Goal: Communication & Community: Answer question/provide support

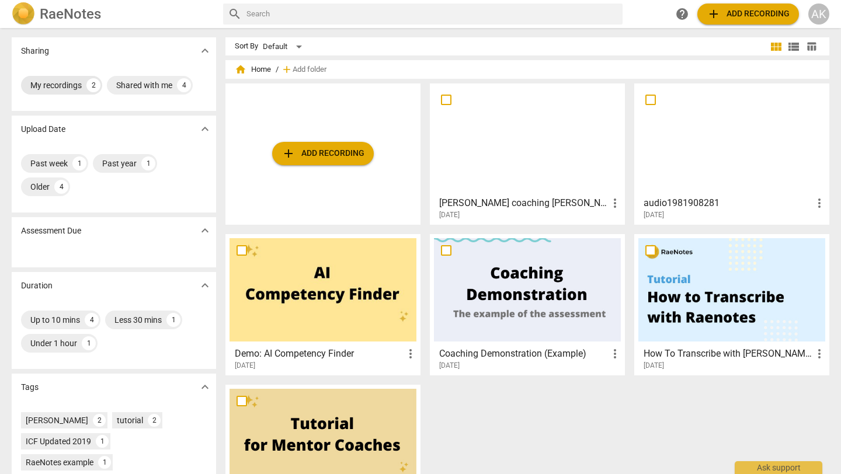
click at [67, 86] on div "My recordings" at bounding box center [55, 85] width 51 height 12
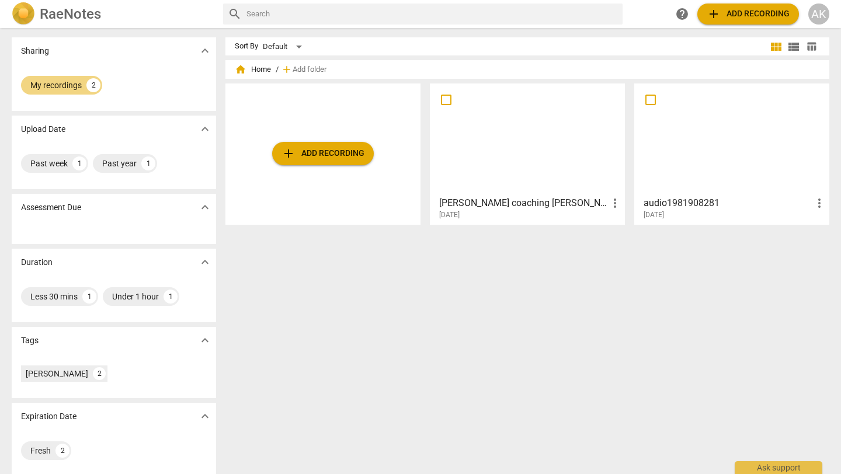
click at [501, 149] on div at bounding box center [527, 139] width 187 height 103
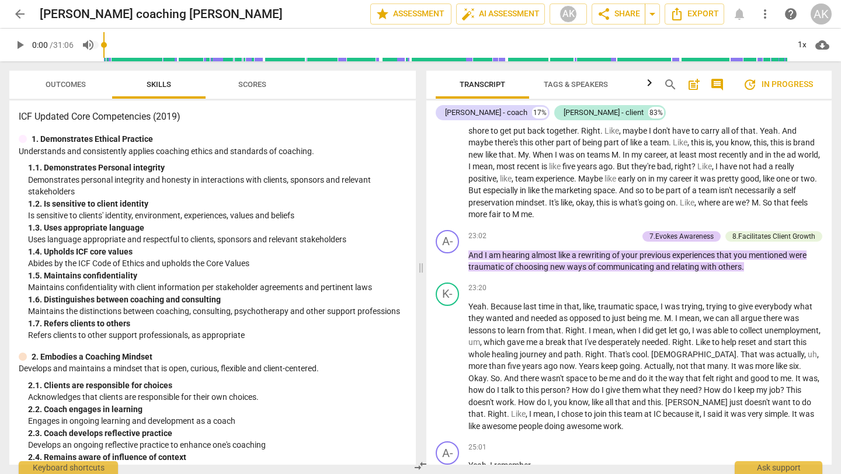
scroll to position [5224, 0]
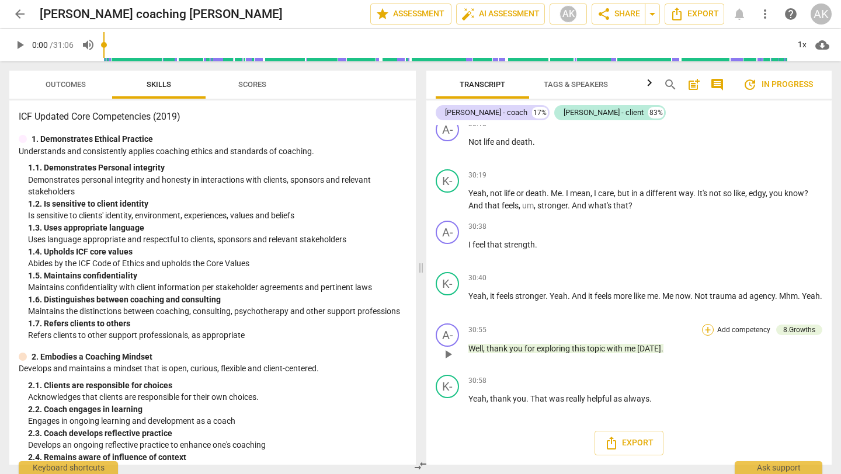
click at [704, 328] on div "+" at bounding box center [708, 330] width 12 height 12
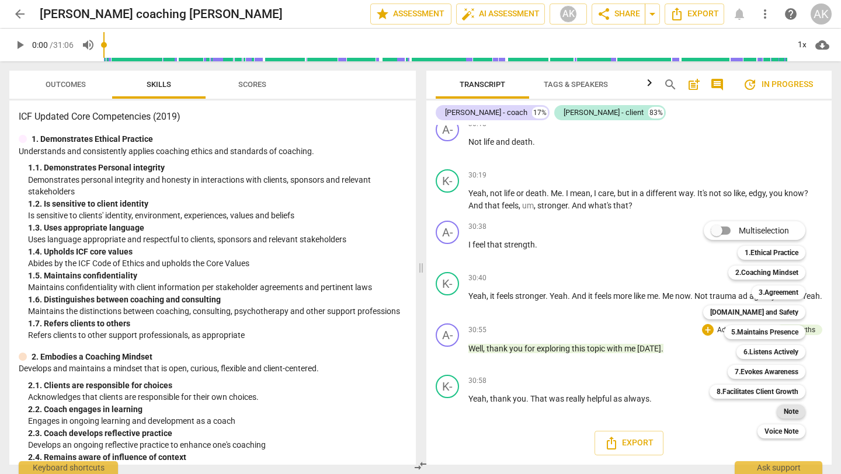
click at [792, 412] on b "Note" at bounding box center [791, 412] width 15 height 14
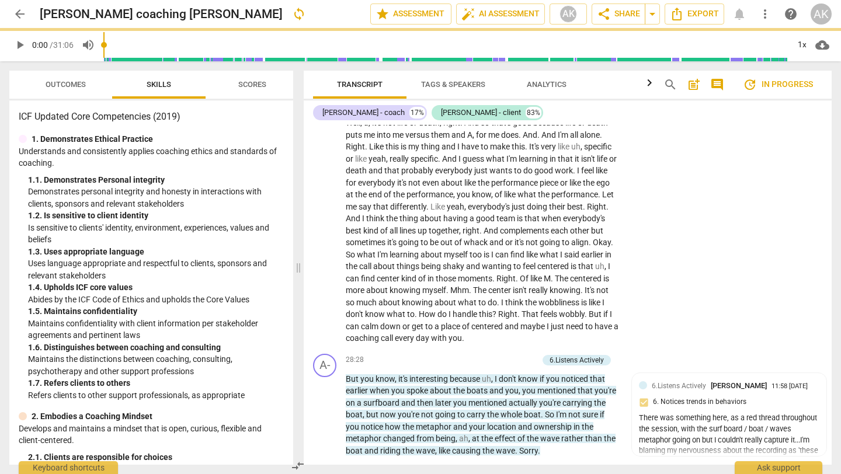
scroll to position [5966, 0]
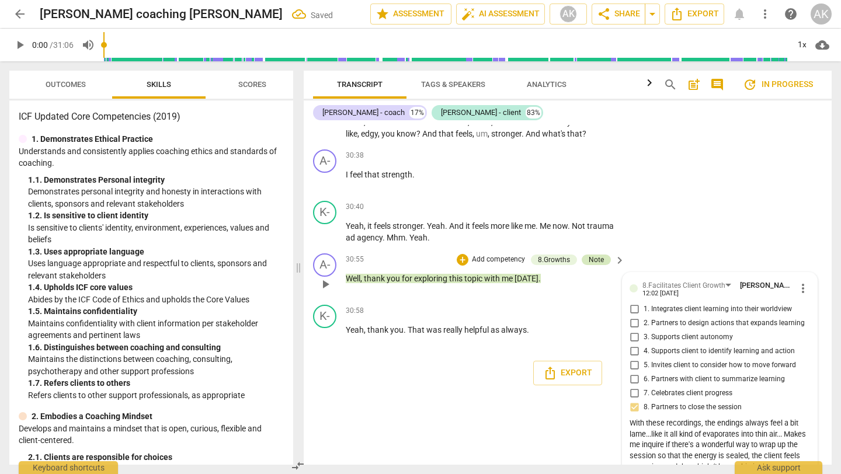
click at [593, 265] on div "Note" at bounding box center [596, 260] width 15 height 11
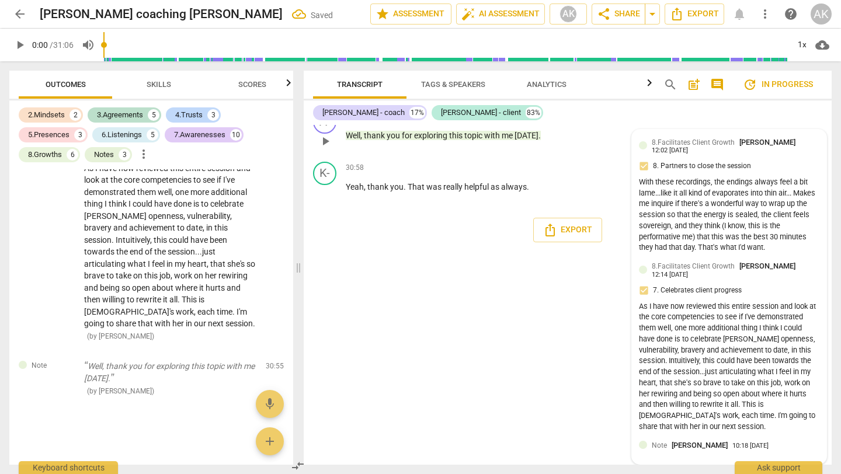
scroll to position [6704, 0]
click at [671, 453] on div "Note [PERSON_NAME] 10:18 [DATE]" at bounding box center [729, 449] width 180 height 18
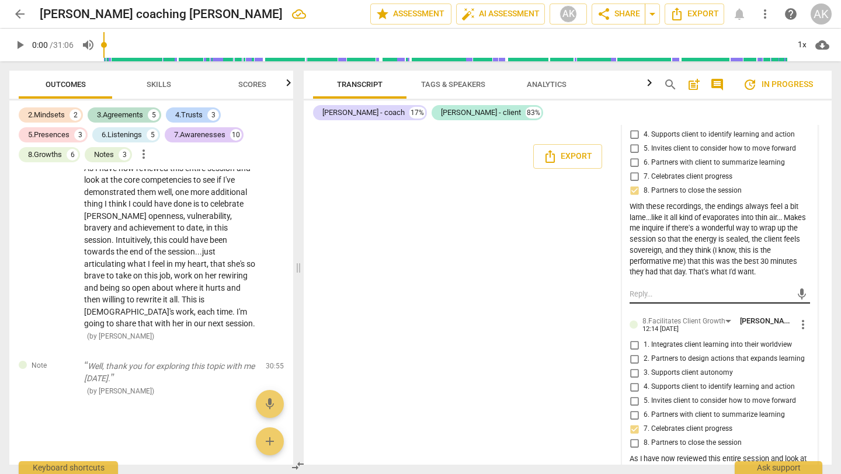
scroll to position [6468, 0]
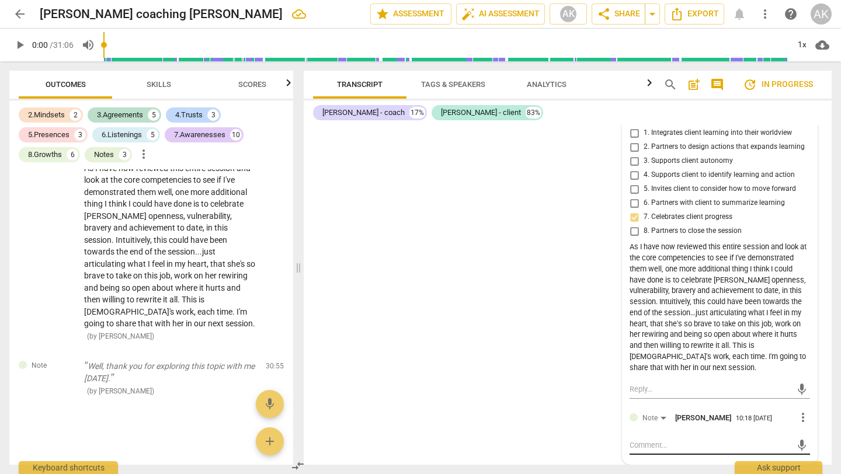
click at [655, 439] on div "mic" at bounding box center [720, 445] width 180 height 19
click at [652, 447] on textarea at bounding box center [711, 445] width 162 height 11
type textarea "H"
type textarea "Hi"
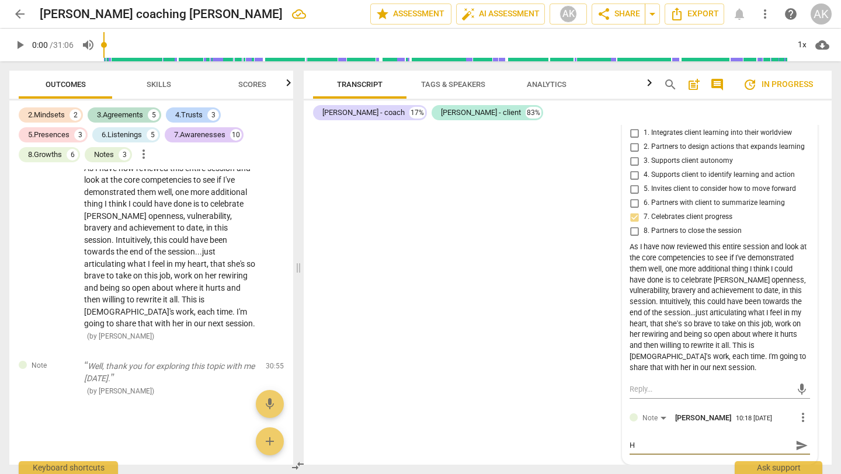
type textarea "Hi"
type textarea "Hi J"
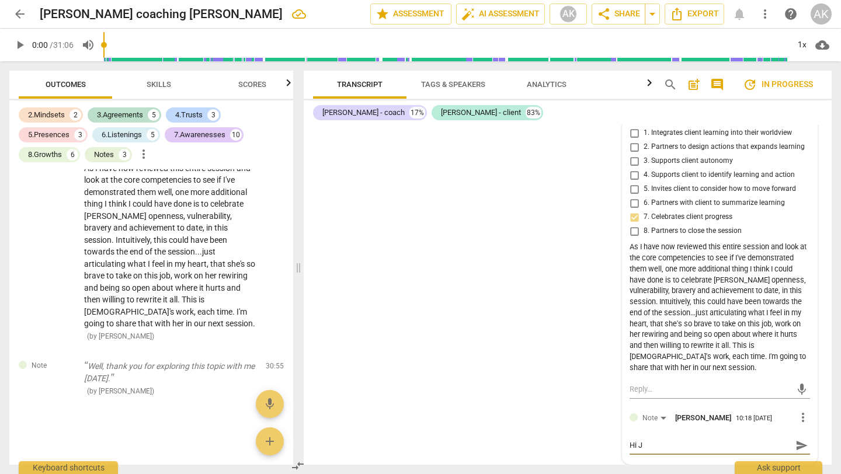
type textarea "Hi [PERSON_NAME]"
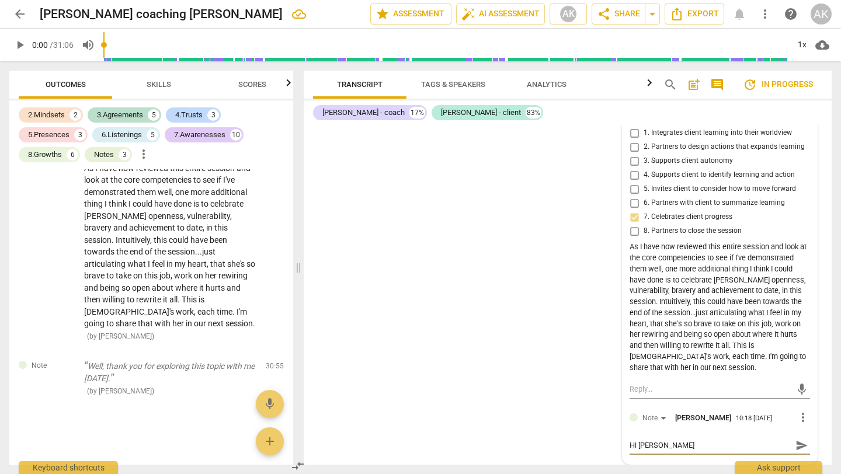
type textarea "Hi [PERSON_NAME]"
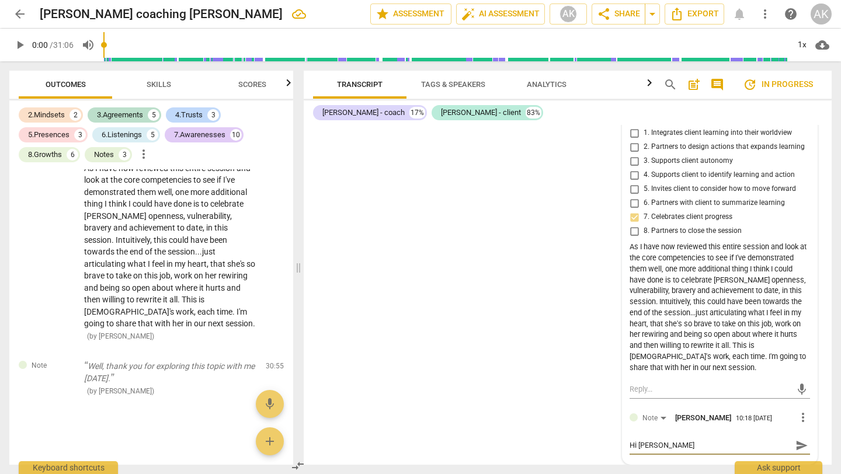
type textarea "Hi [PERSON_NAME]"
type textarea "Hi [PERSON_NAME],"
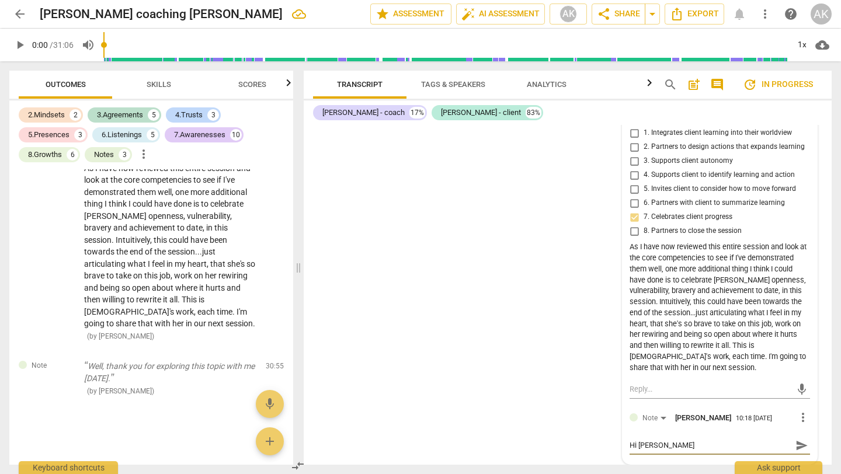
type textarea "Hi [PERSON_NAME],"
type textarea "Hi [PERSON_NAME]"
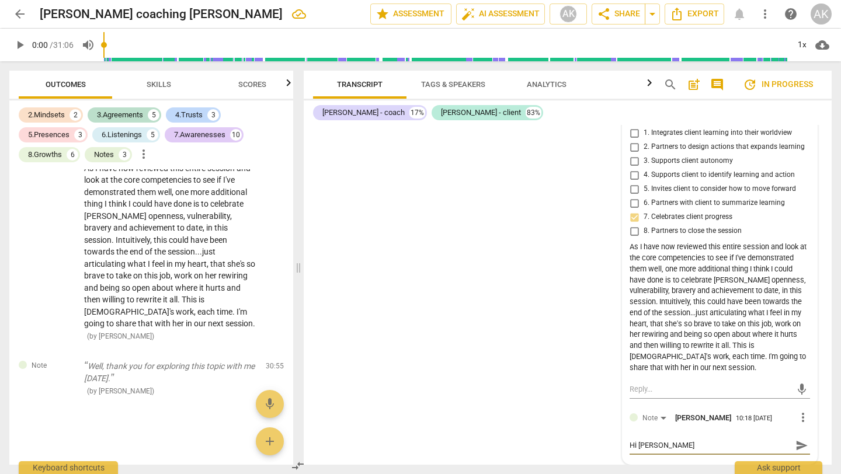
type textarea "Hi [PERSON_NAME], it"
type textarea "Hi [PERSON_NAME], it'"
type textarea "Hi [PERSON_NAME], it's"
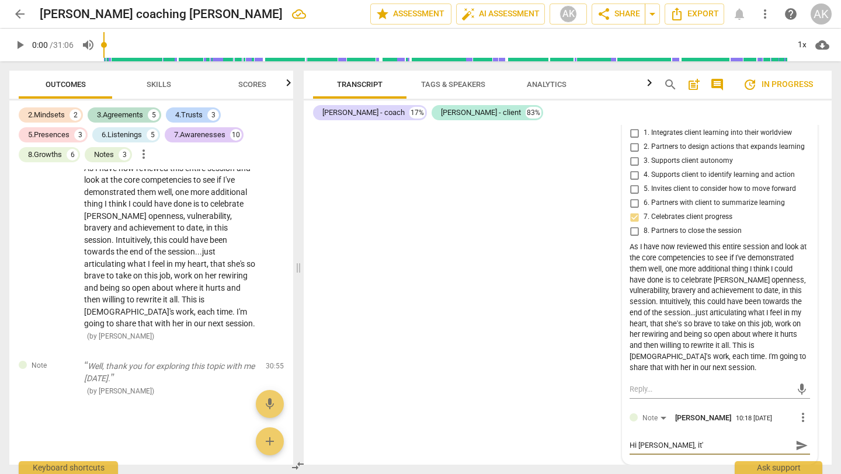
type textarea "Hi [PERSON_NAME], it's"
type textarea "Hi [PERSON_NAME], it's m"
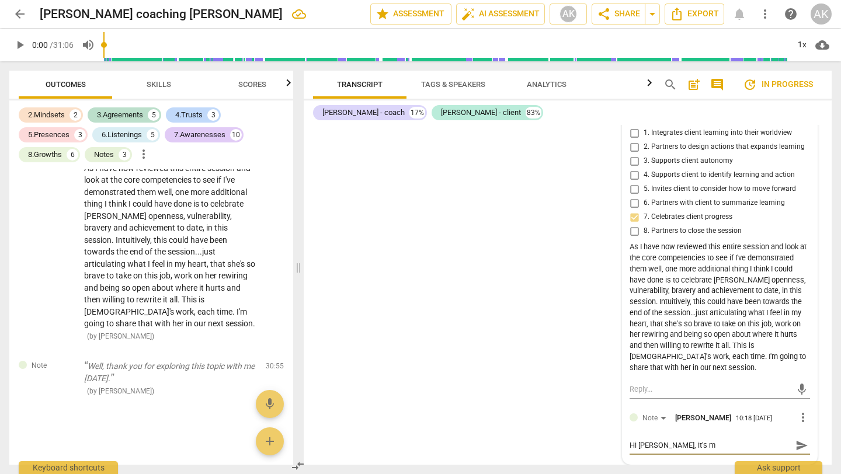
type textarea "Hi [PERSON_NAME], it's me"
type textarea "Hi [PERSON_NAME], it's me a"
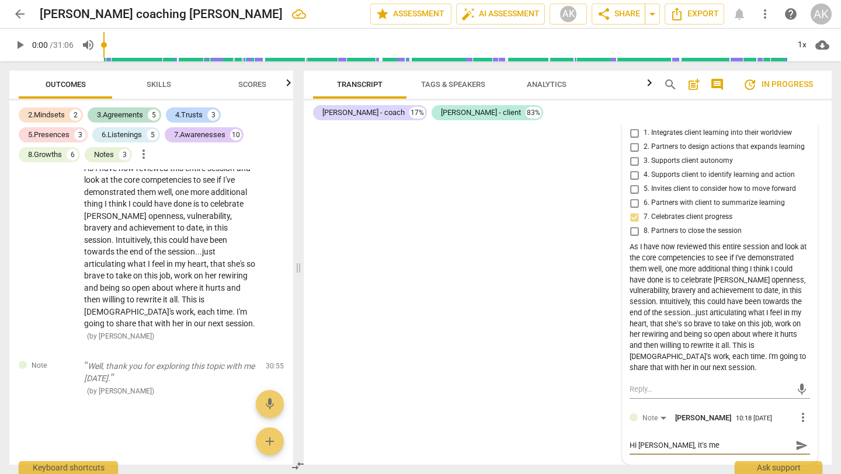
type textarea "Hi [PERSON_NAME], it's me a"
type textarea "Hi [PERSON_NAME], it's me ag"
type textarea "Hi [PERSON_NAME], it's me aga"
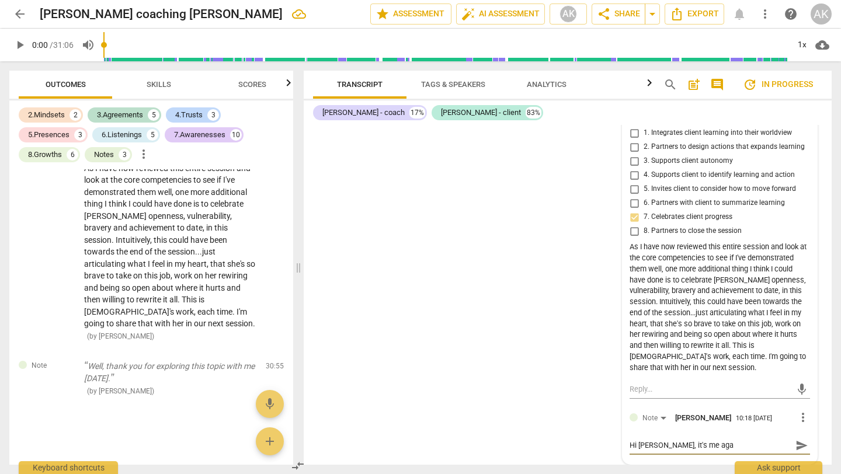
type textarea "Hi [PERSON_NAME], it's me agai"
type textarea "Hi [PERSON_NAME], it's me again"
type textarea "Hi [PERSON_NAME], it's me again,"
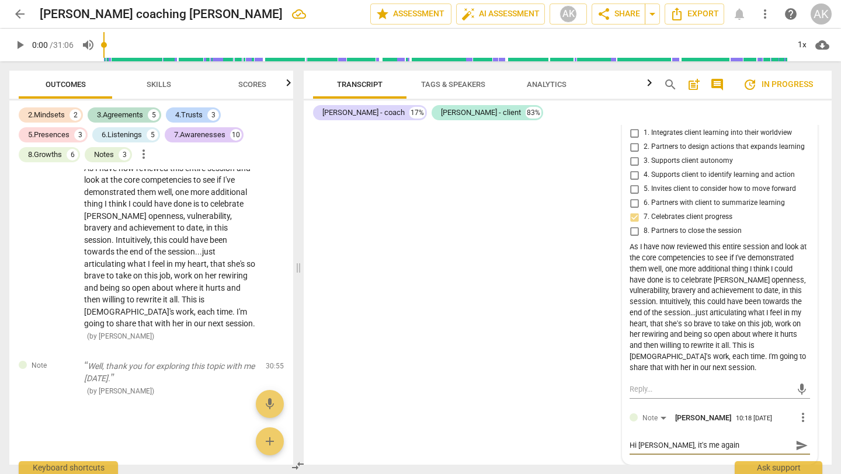
type textarea "Hi [PERSON_NAME], it's me again,"
type textarea "Hi [PERSON_NAME], it's me again, a"
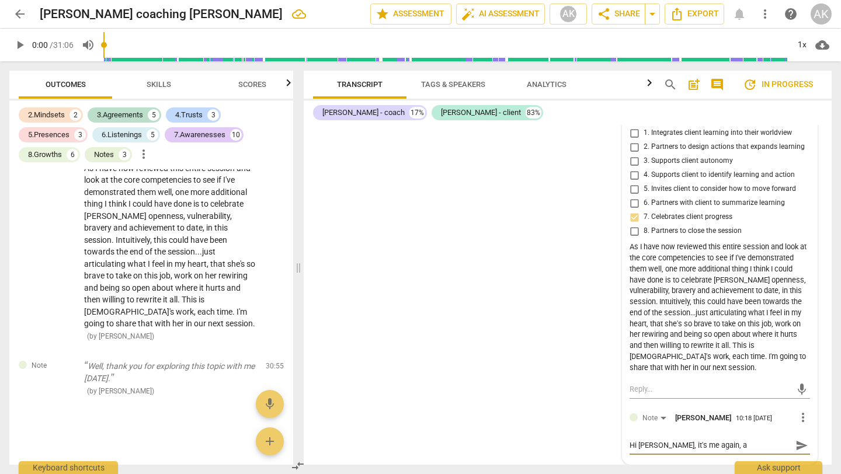
type textarea "Hi [PERSON_NAME], it's me again, a"
type textarea "Hi [PERSON_NAME], it's me again, a d"
type textarea "Hi [PERSON_NAME], it's me again, a da"
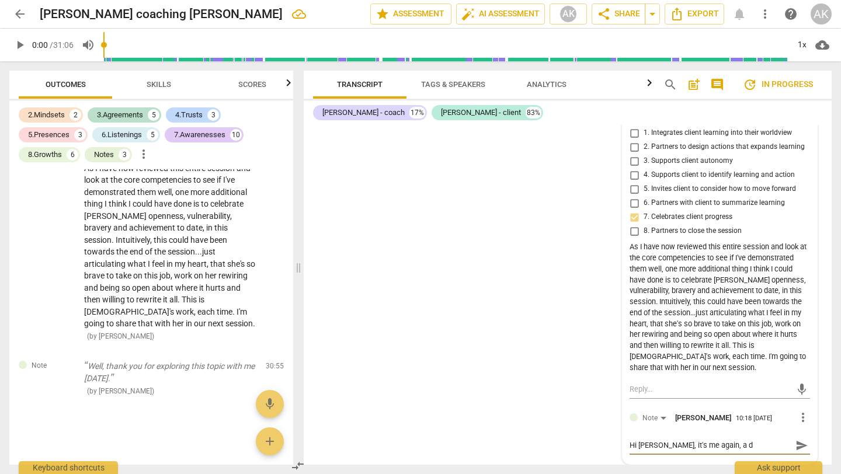
type textarea "Hi [PERSON_NAME], it's me again, a da"
type textarea "Hi [PERSON_NAME], it's me again, a day"
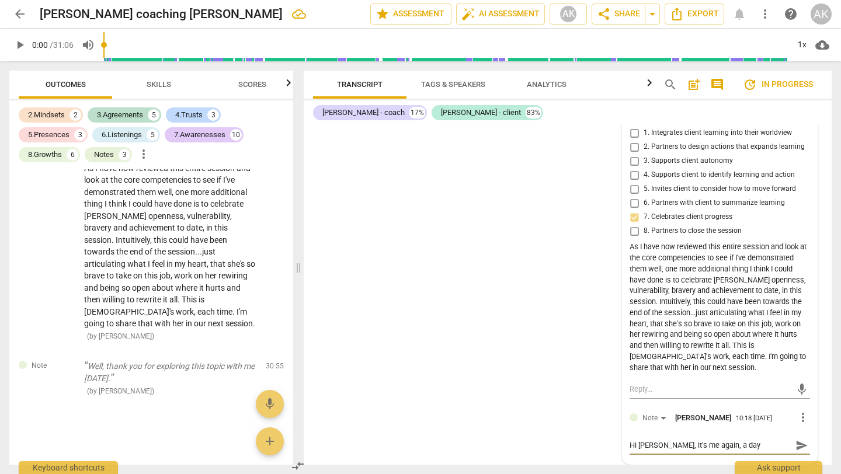
type textarea "Hi [PERSON_NAME], it's me again, a day a"
type textarea "Hi [PERSON_NAME], it's me again, a day af"
type textarea "Hi [PERSON_NAME], it's me again, a day aft"
type textarea "Hi [PERSON_NAME], it's me again, a day afte"
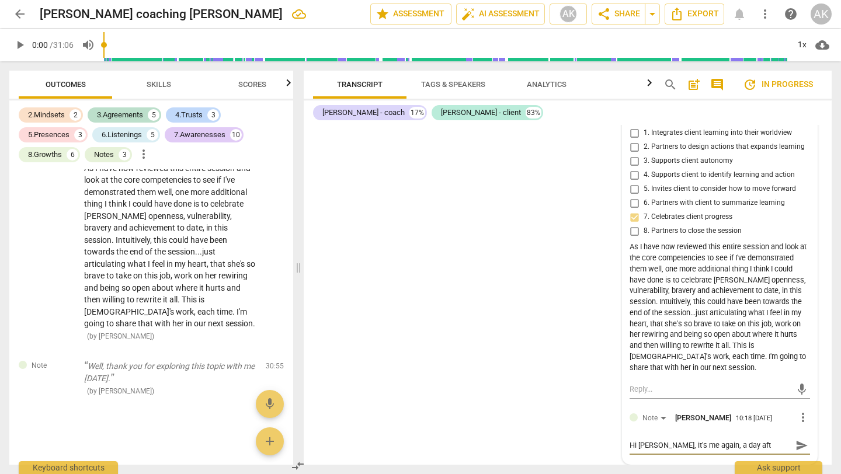
type textarea "Hi [PERSON_NAME], it's me again, a day afte"
type textarea "Hi [PERSON_NAME], it's me again, a day after"
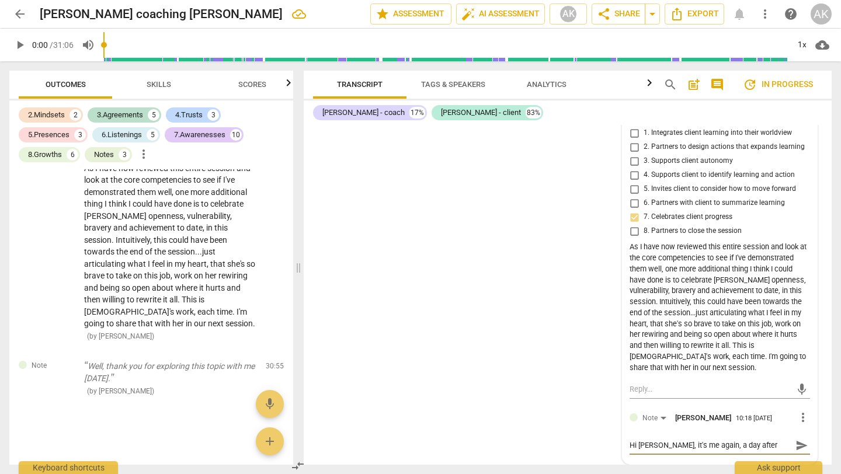
type textarea "Hi [PERSON_NAME], it's me again, a day after m"
type textarea "Hi [PERSON_NAME], it's me again, a day after my"
type textarea "Hi [PERSON_NAME], it's me again, a day after my r"
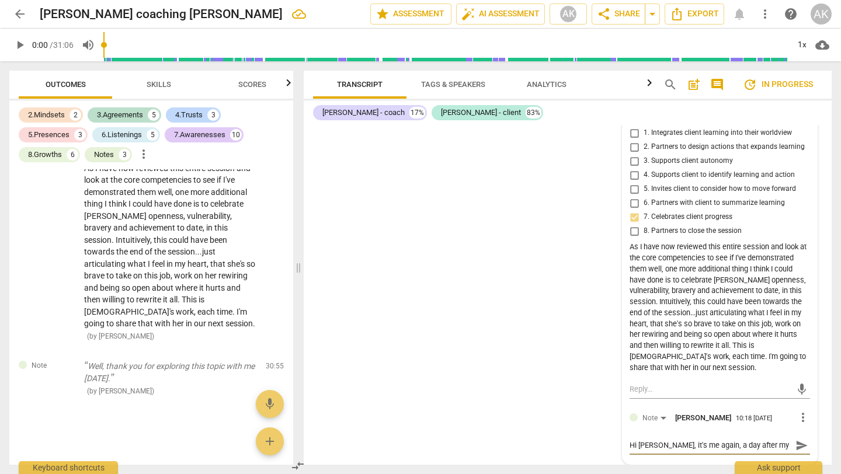
type textarea "Hi [PERSON_NAME], it's me again, a day after my r"
type textarea "Hi [PERSON_NAME], it's me again, a day after my re"
type textarea "Hi [PERSON_NAME], it's me again, a day after my ref"
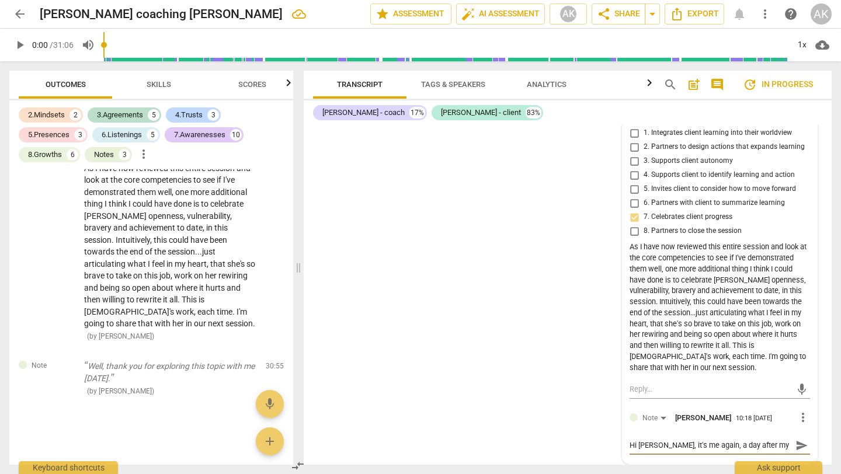
type textarea "Hi [PERSON_NAME], it's me again, a day after my refl"
type textarea "Hi [PERSON_NAME], it's me again, a day after my refle"
type textarea "Hi [PERSON_NAME], it's me again, a day after my reflec"
type textarea "Hi [PERSON_NAME], it's me again, a day after my reflect"
type textarea "Hi [PERSON_NAME], it's me again, a day after my reflecti"
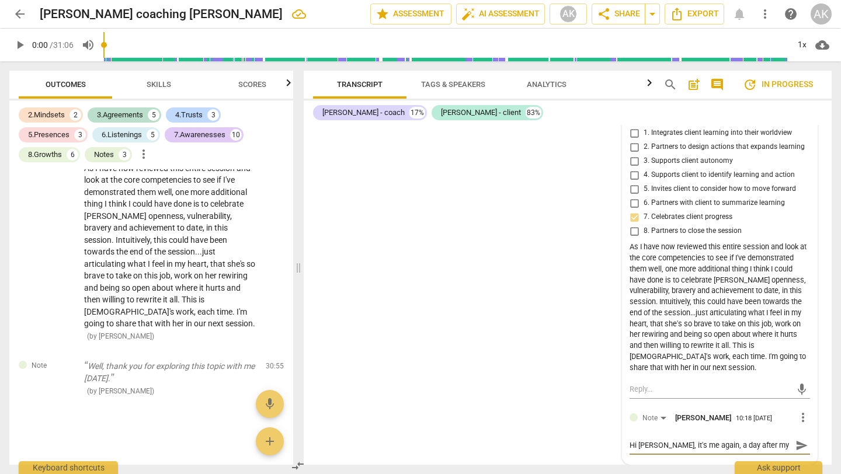
type textarea "Hi [PERSON_NAME], it's me again, a day after my reflectio"
type textarea "Hi [PERSON_NAME], it's me again, a day after my reflection"
type textarea "Hi [PERSON_NAME], it's me again, a day after my reflection t"
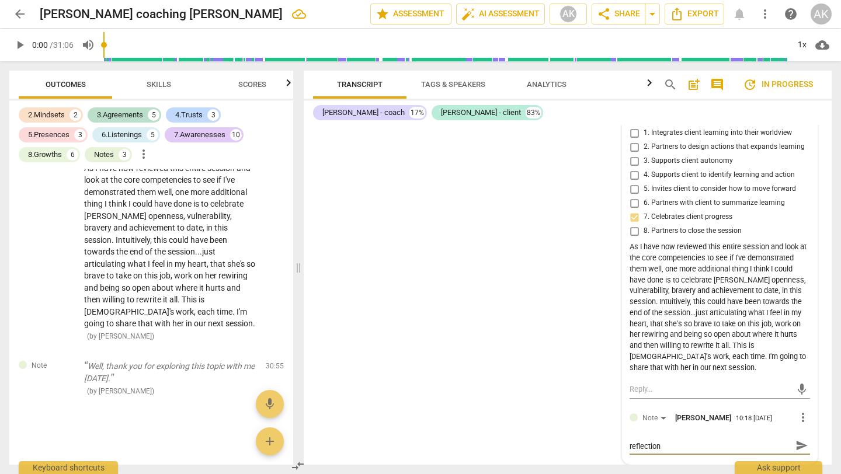
type textarea "Hi [PERSON_NAME], it's me again, a day after my reflection t"
type textarea "Hi [PERSON_NAME], it's me again, a day after my reflection to"
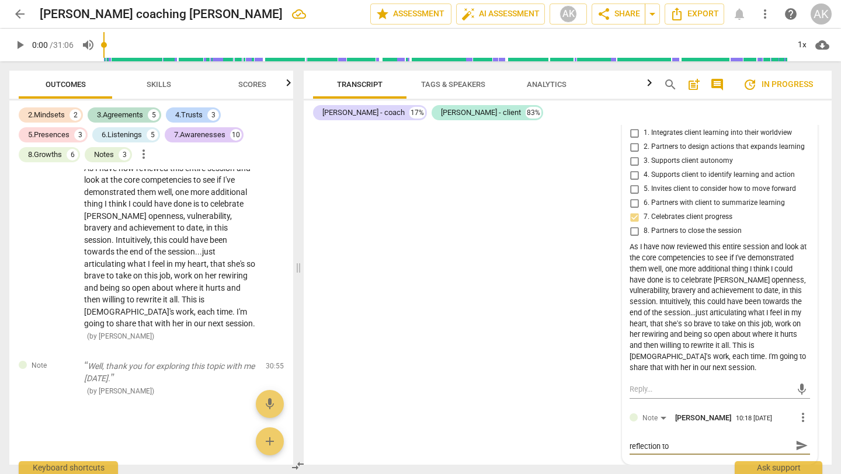
type textarea "Hi [PERSON_NAME], it's me again, a day after my reflection to s"
type textarea "Hi [PERSON_NAME], it's me again, a day after my reflection to sh"
type textarea "Hi [PERSON_NAME], it's me again, a day after my reflection to sha"
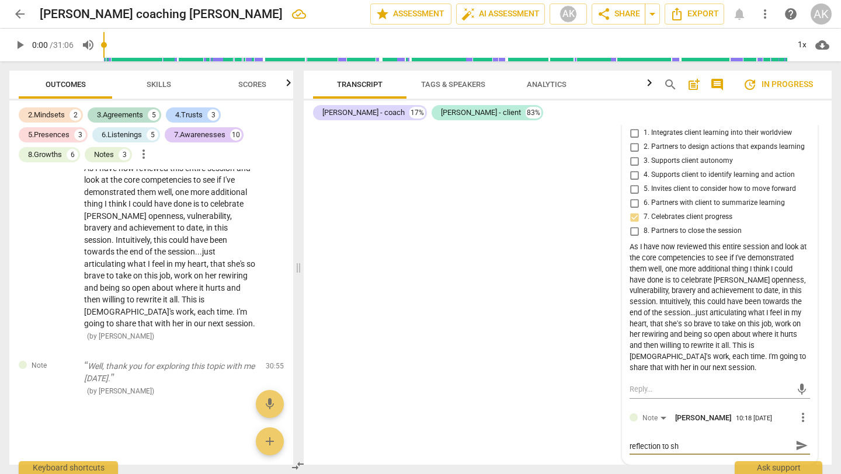
type textarea "Hi [PERSON_NAME], it's me again, a day after my reflection to sha"
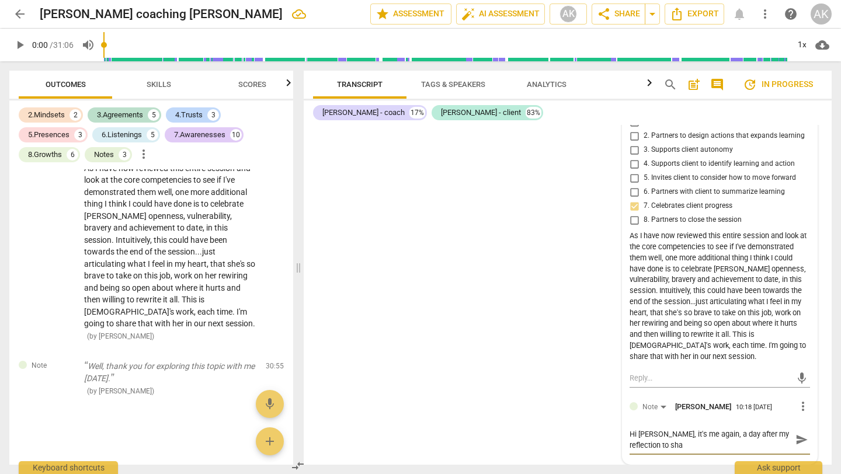
type textarea "Hi [PERSON_NAME], it's me again, a day after my reflection to shar"
type textarea "Hi [PERSON_NAME], it's me again, a day after my reflection to share"
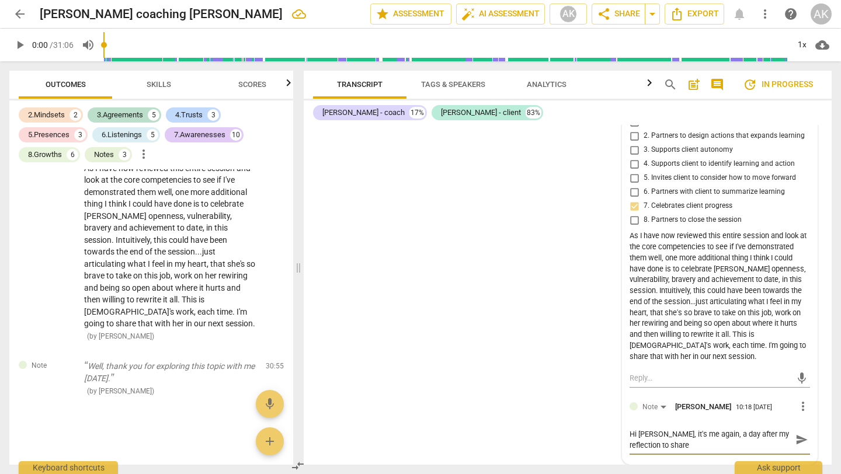
type textarea "Hi [PERSON_NAME], it's me again, a day after my reflection to share"
type textarea "Hi [PERSON_NAME], it's me again, a day after my reflection to share o"
type textarea "Hi [PERSON_NAME], it's me again, a day after my reflection to share on"
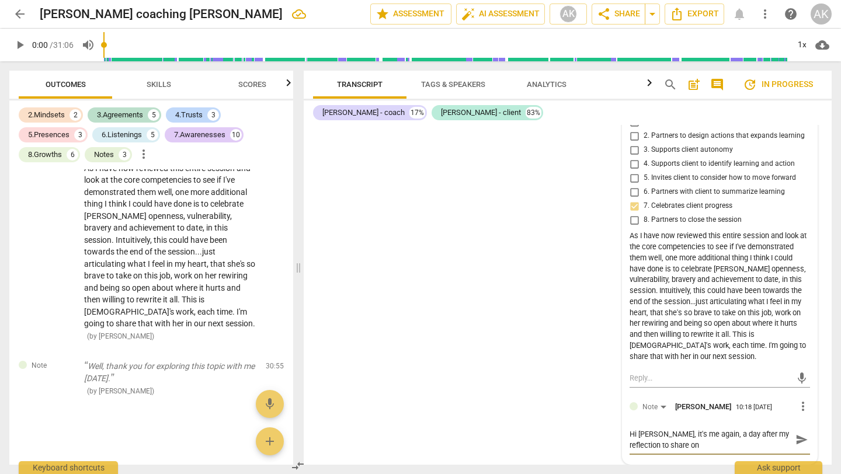
type textarea "Hi [PERSON_NAME], it's me again, a day after my reflection to share one"
type textarea "Hi [PERSON_NAME], it's me again, a day after my reflection to share one s"
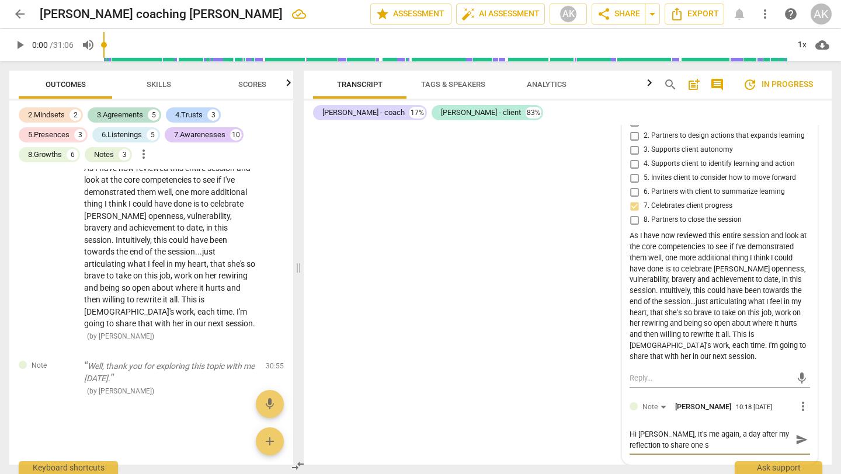
type textarea "Hi [PERSON_NAME], it's me again, a day after my reflection to share one si"
type textarea "Hi [PERSON_NAME], it's me again, a day after my reflection to share one sig"
type textarea "Hi [PERSON_NAME], it's me again, a day after my reflection to share one sign"
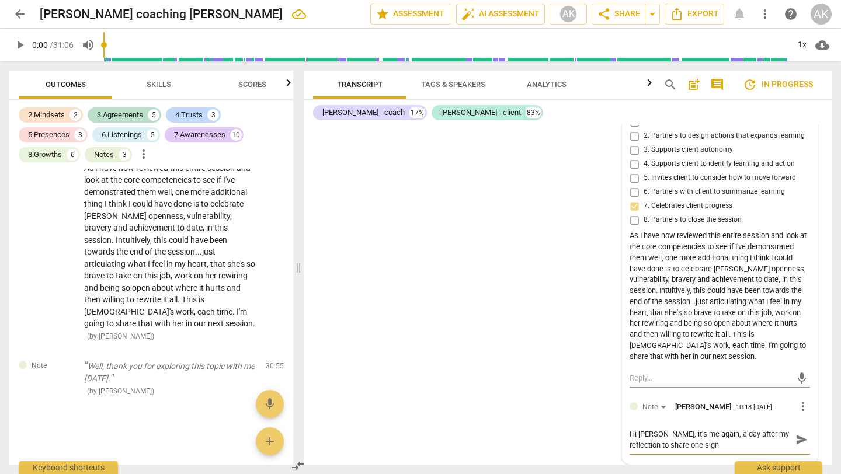
type textarea "Hi [PERSON_NAME], it's me again, a day after my reflection to share one signi"
type textarea "Hi [PERSON_NAME], it's me again, a day after my reflection to share one signif"
type textarea "Hi [PERSON_NAME], it's me again, a day after my reflection to share one signifi"
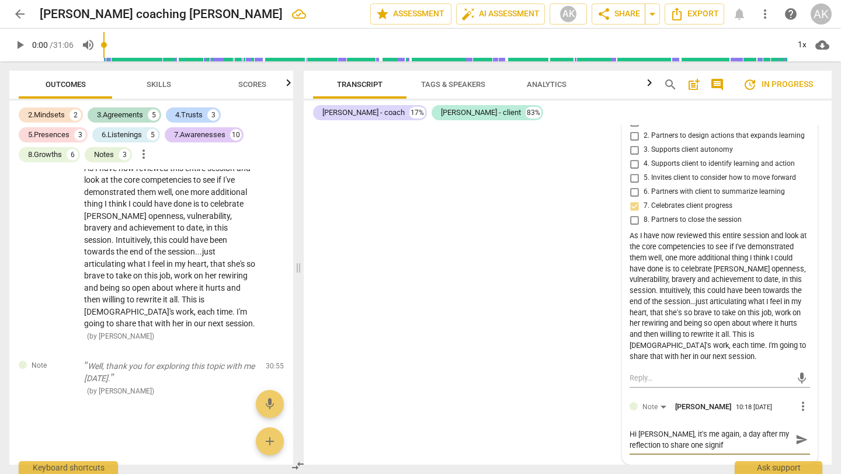
type textarea "Hi [PERSON_NAME], it's me again, a day after my reflection to share one signifi"
type textarea "Hi [PERSON_NAME], it's me again, a day after my reflection to share one signific"
type textarea "Hi [PERSON_NAME], it's me again, a day after my reflection to share one signifi…"
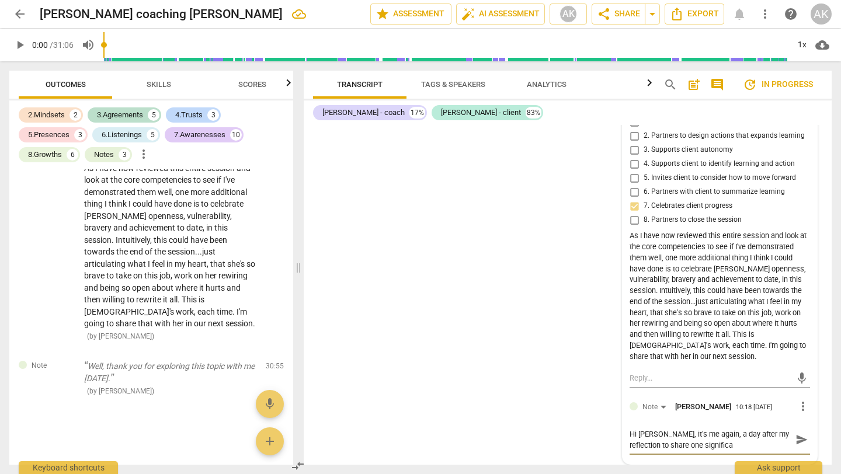
type textarea "Hi [PERSON_NAME], it's me again, a day after my reflection to share one signifi…"
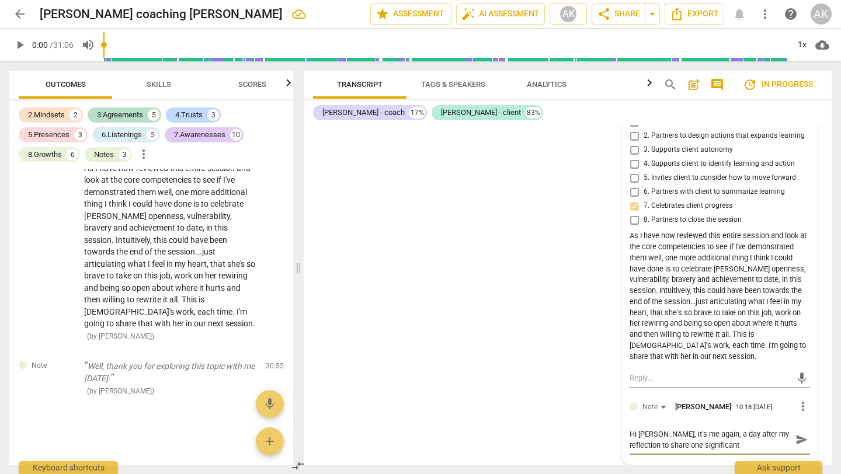
type textarea "Hi [PERSON_NAME], it's me again, a day after my reflection to share one signifi…"
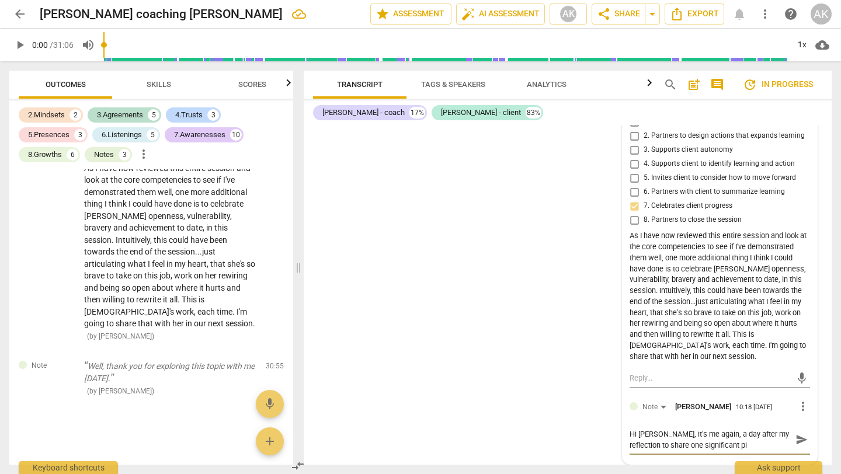
type textarea "Hi [PERSON_NAME], it's me again, a day after my reflection to share one signifi…"
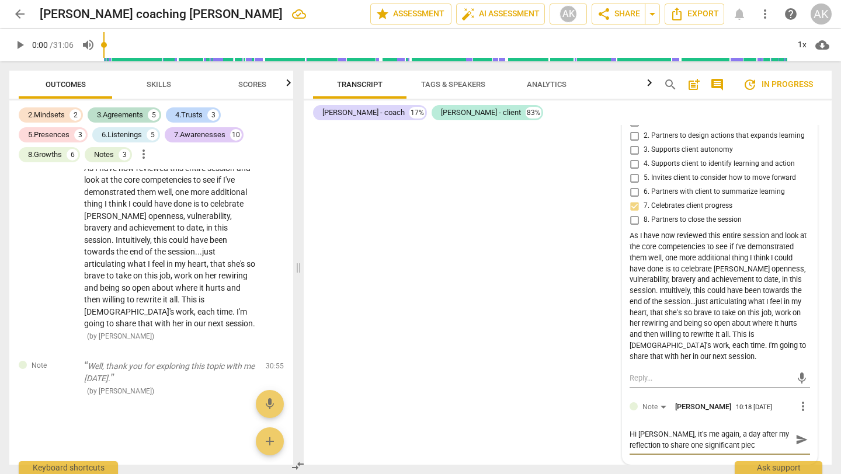
type textarea "Hi [PERSON_NAME], it's me again, a day after my reflection to share one signifi…"
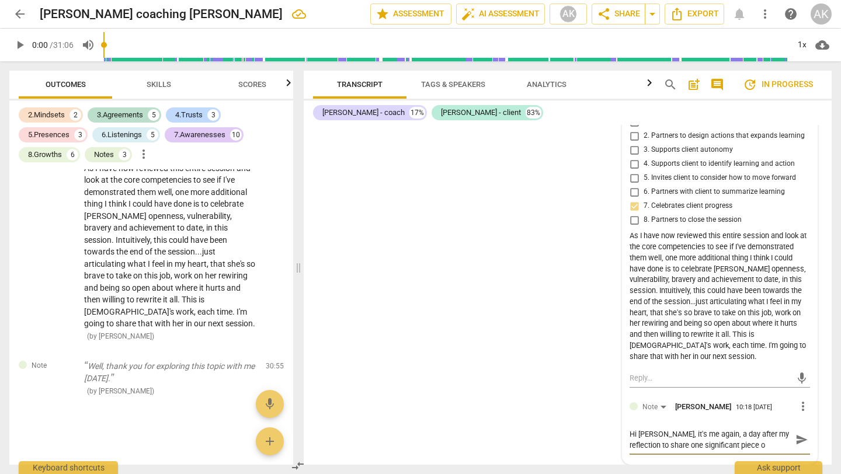
type textarea "Hi [PERSON_NAME], it's me again, a day after my reflection to share one signifi…"
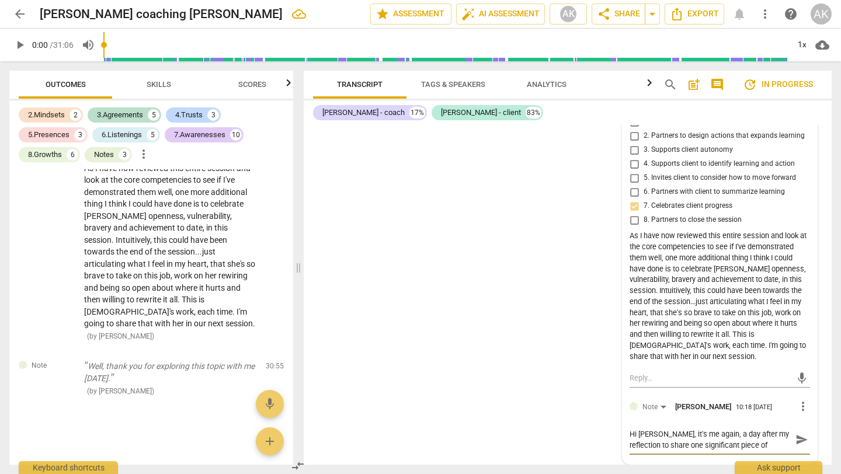
type textarea "Hi [PERSON_NAME], it's me again, a day after my reflection to share one signifi…"
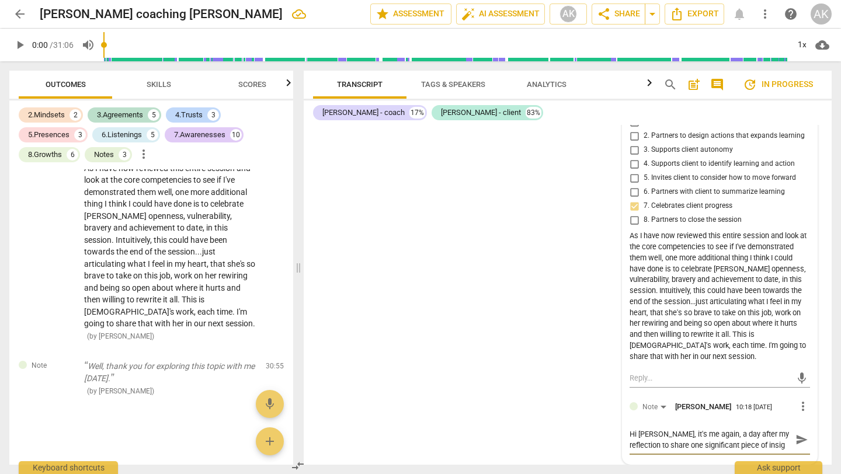
type textarea "Hi [PERSON_NAME], it's me again, a day after my reflection to share one signifi…"
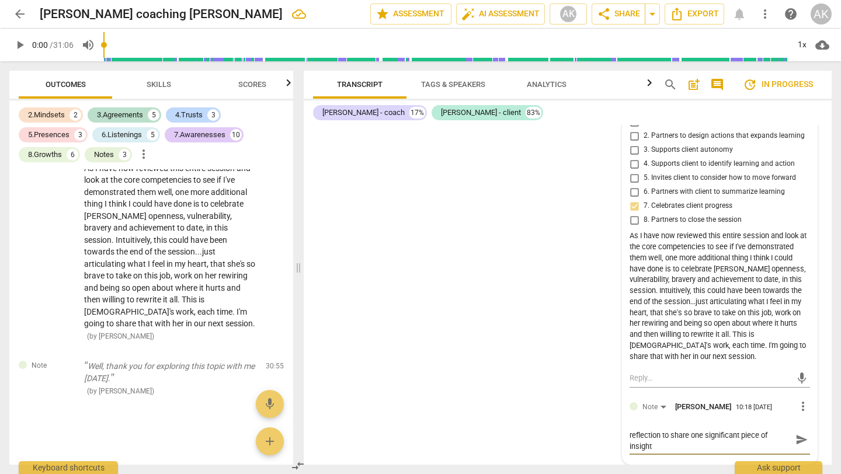
type textarea "Hi [PERSON_NAME], it's me again, a day after my reflection to share one signifi…"
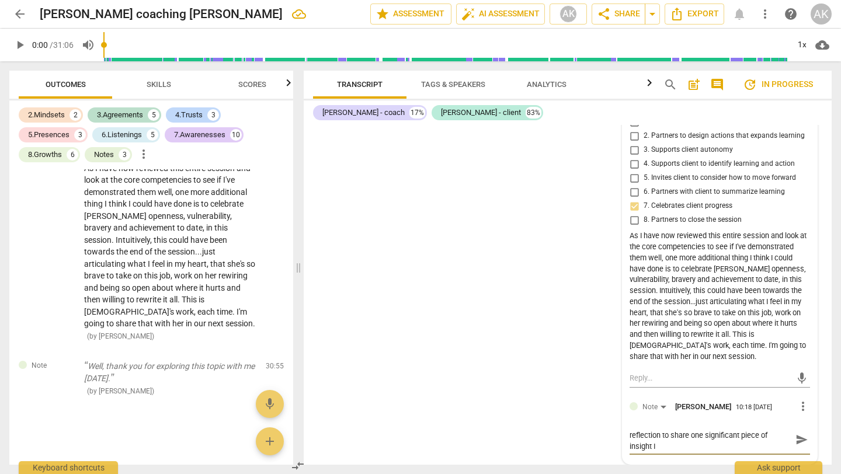
type textarea "Hi [PERSON_NAME], it's me again, a day after my reflection to share one signifi…"
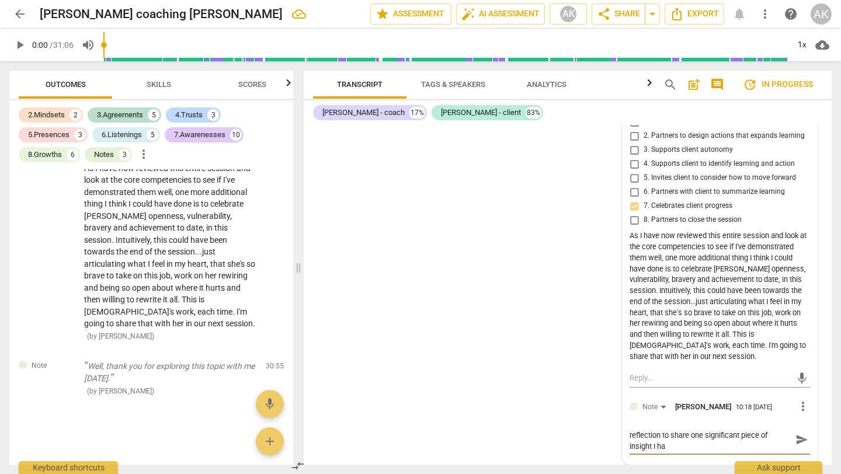
type textarea "Hi [PERSON_NAME], it's me again, a day after my reflection to share one signifi…"
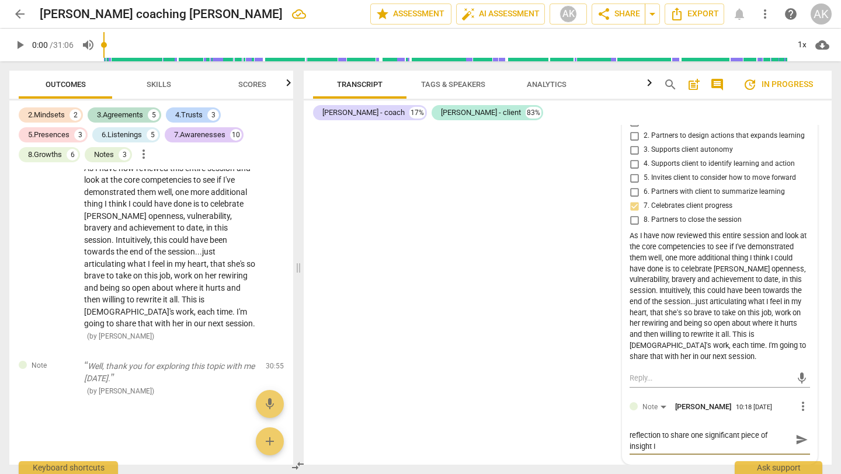
type textarea "Hi [PERSON_NAME], it's me again, a day after my reflection to share one signifi…"
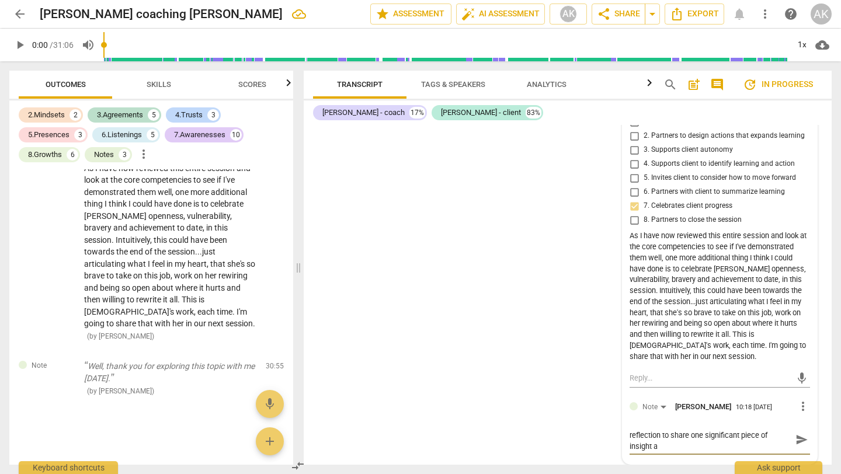
type textarea "Hi [PERSON_NAME], it's me again, a day after my reflection to share one signifi…"
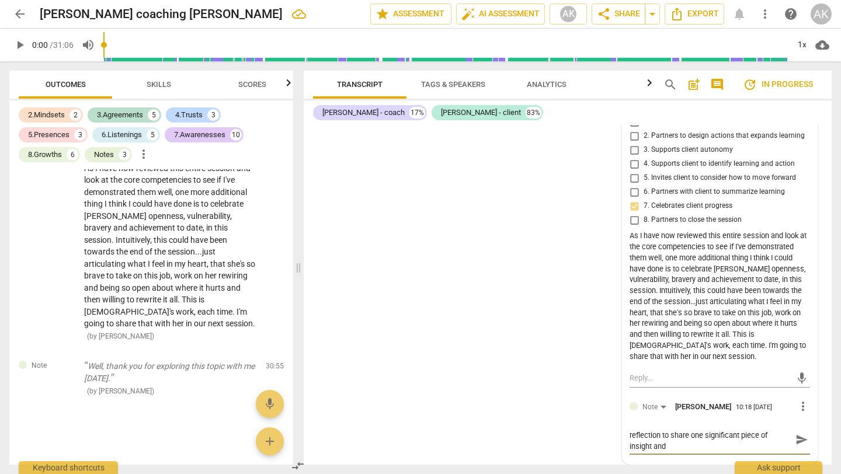
type textarea "Hi [PERSON_NAME], it's me again, a day after my reflection to share one signifi…"
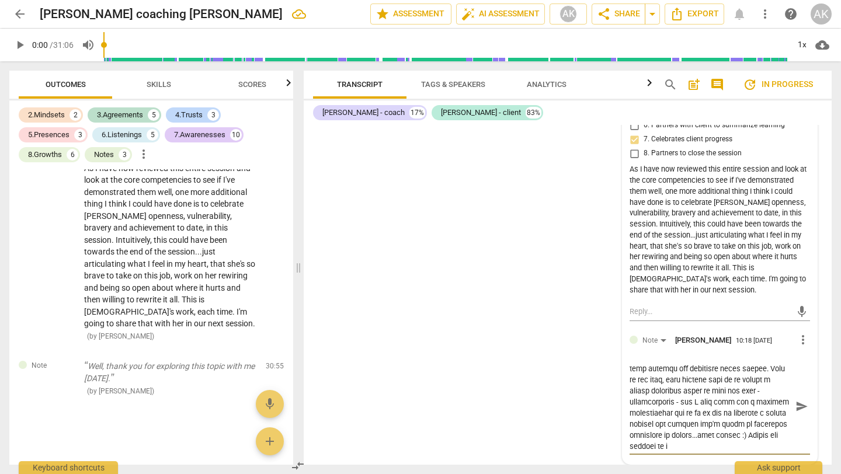
scroll to position [343, 0]
click at [707, 448] on textarea at bounding box center [711, 406] width 162 height 89
click at [689, 451] on textarea at bounding box center [711, 406] width 162 height 89
click at [796, 413] on span "send" at bounding box center [802, 406] width 13 height 13
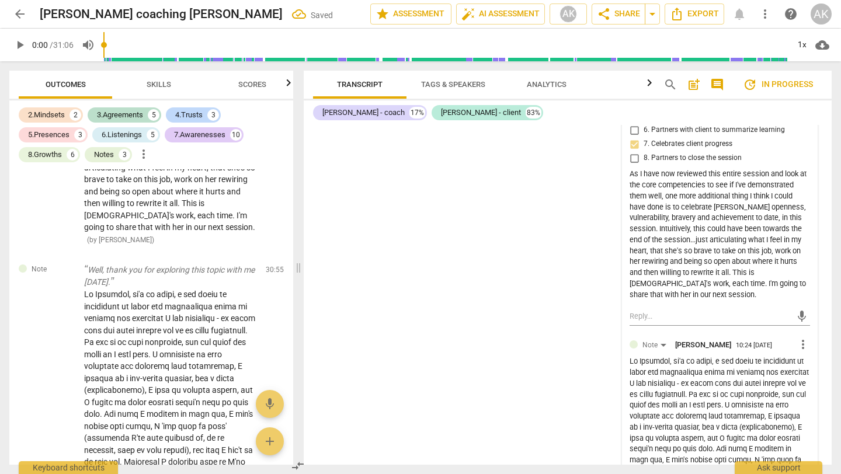
scroll to position [6531, 0]
